Goal: Subscribe to service/newsletter

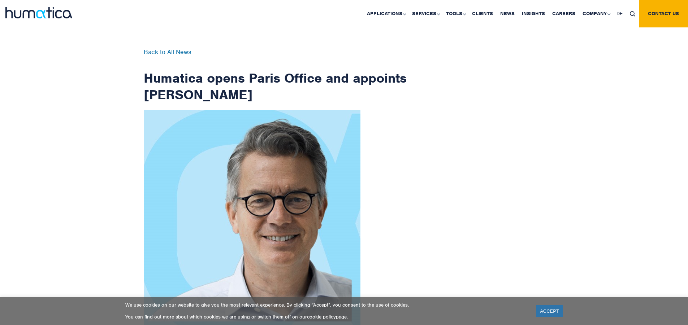
scroll to position [1159, 0]
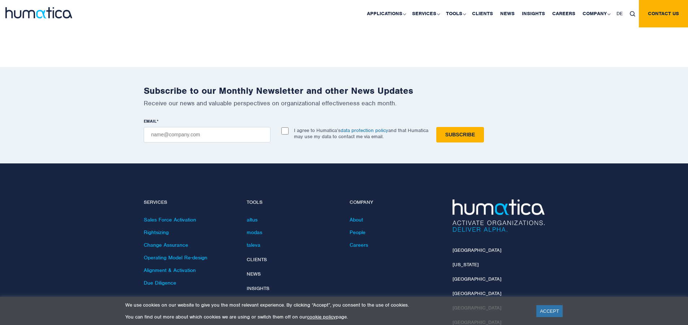
checkbox input "true"
type input "[EMAIL_ADDRESS][DOMAIN_NAME]"
click at [436, 127] on input "Subscribe" at bounding box center [460, 135] width 48 height 16
